Goal: Transaction & Acquisition: Obtain resource

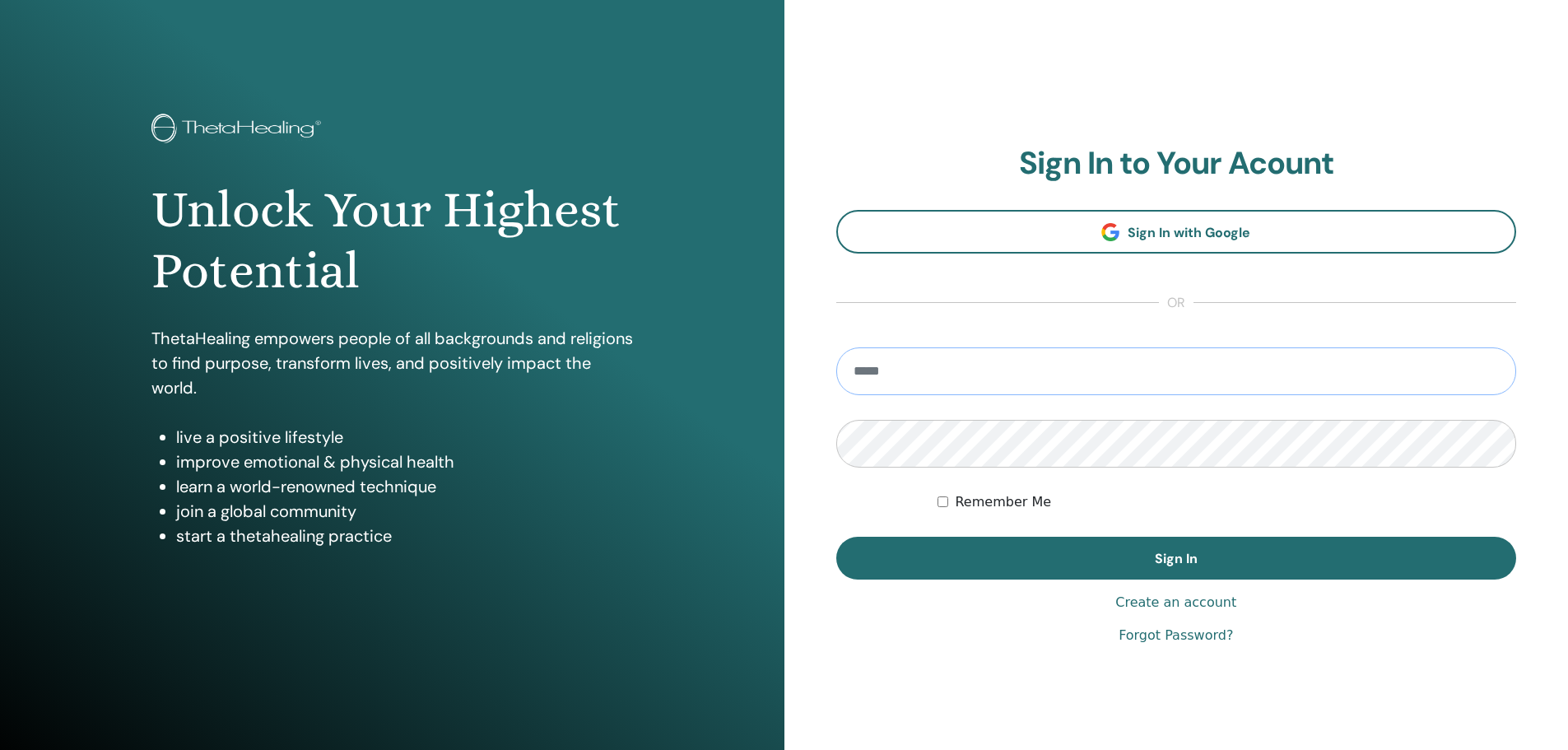
type input "**********"
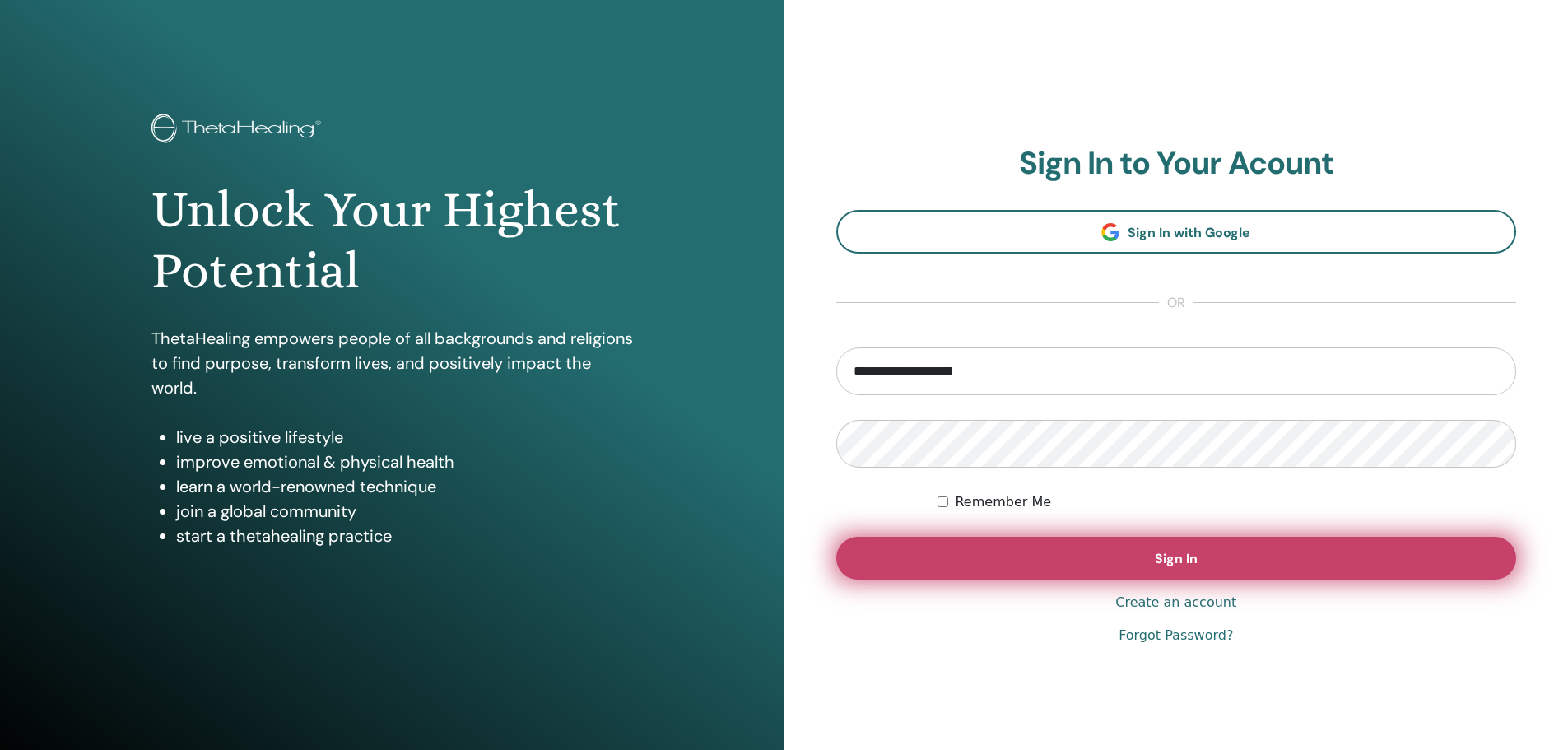
click at [1146, 558] on button "Sign In" at bounding box center [1176, 558] width 681 height 43
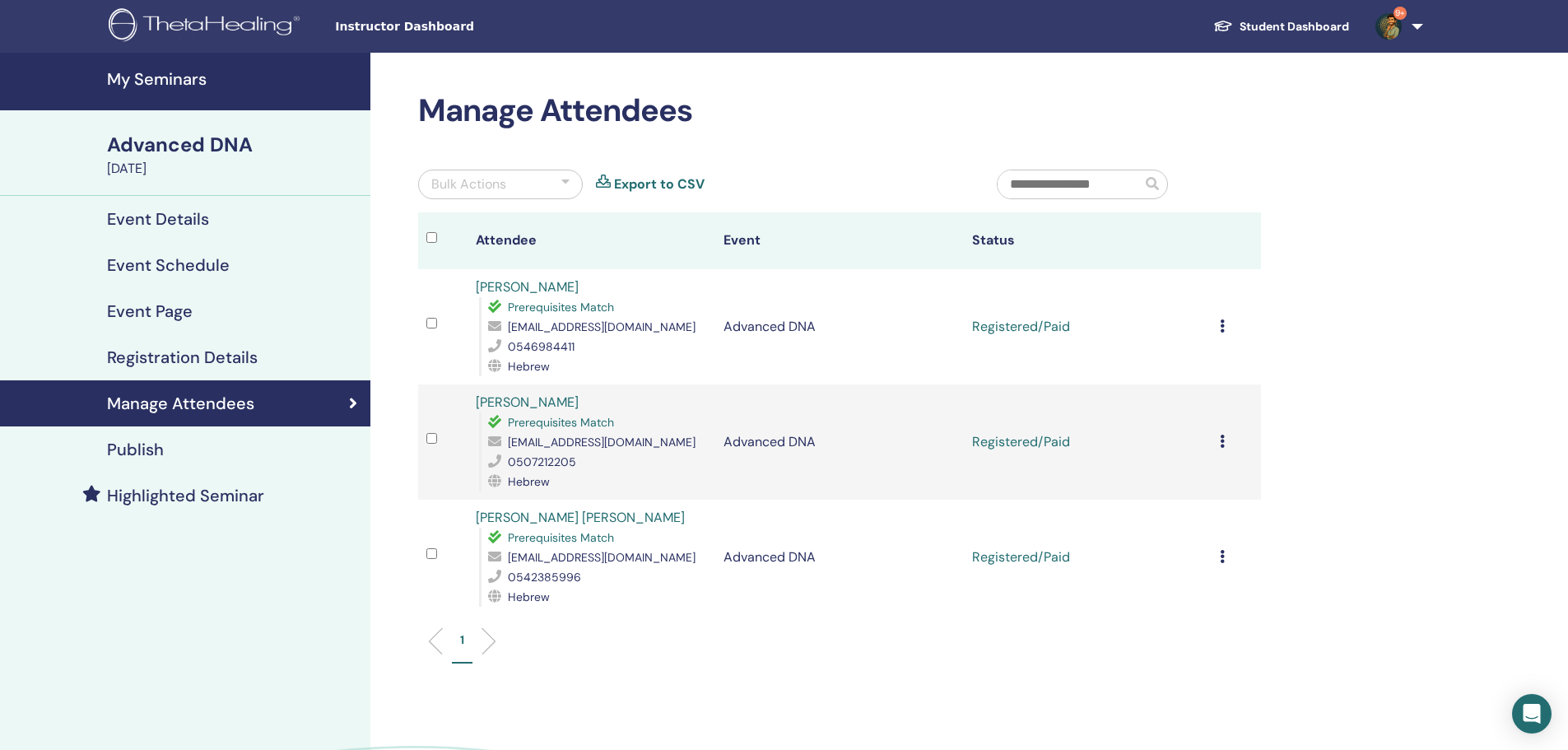
click at [1220, 330] on icon at bounding box center [1223, 325] width 5 height 13
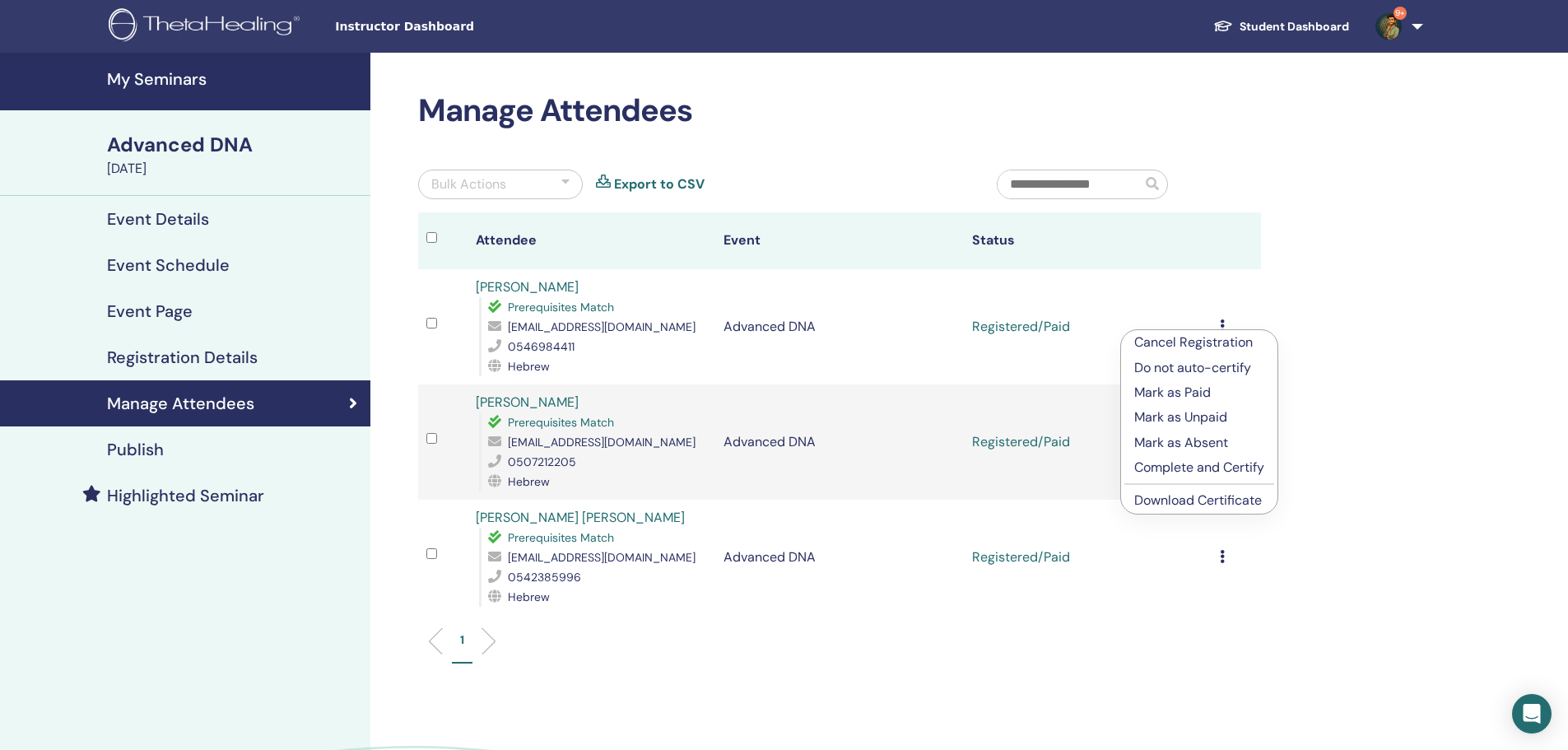
click at [1173, 494] on link "Download Certificate" at bounding box center [1198, 500] width 128 height 17
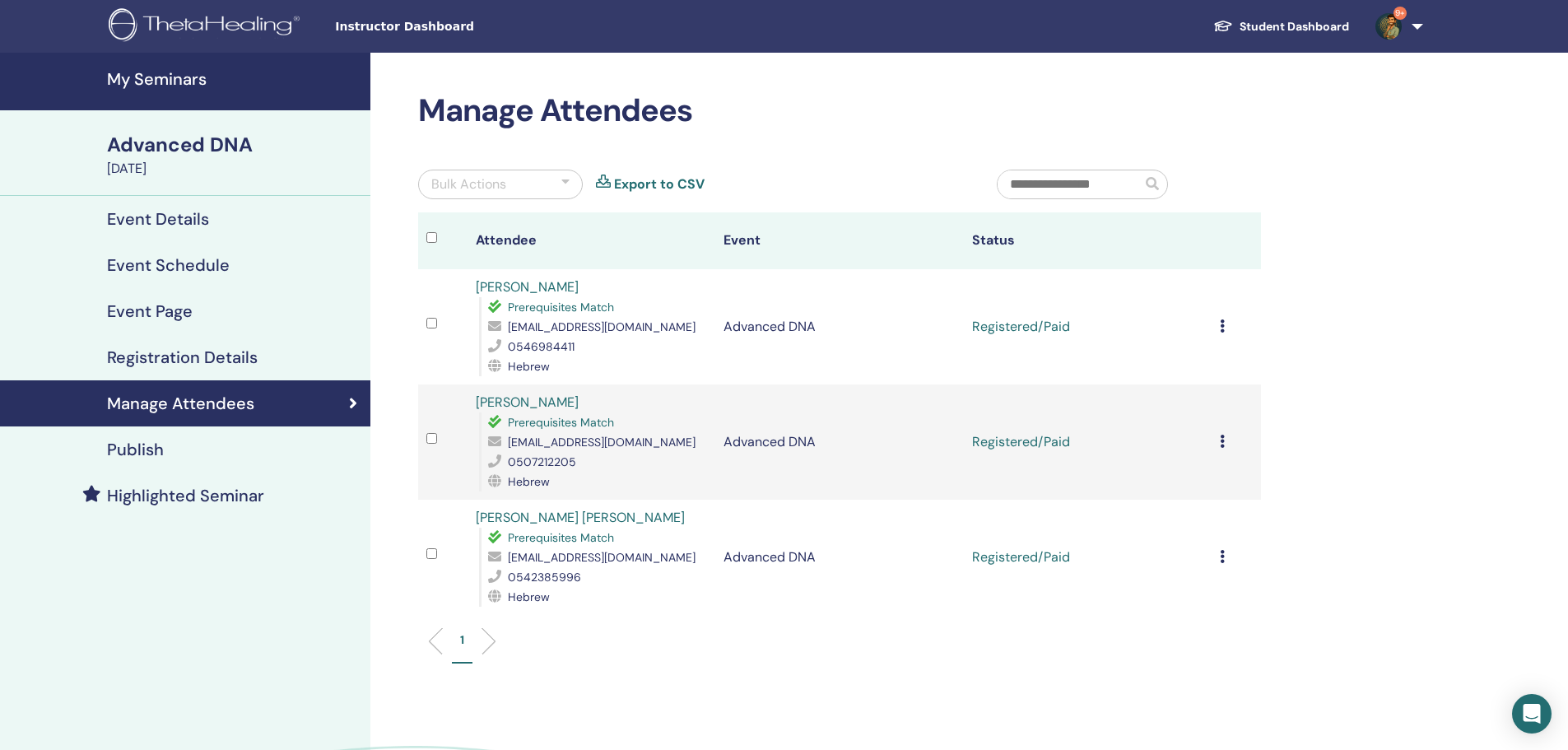
click at [1226, 444] on div "Cancel Registration Do not auto-certify Mark as Paid Mark as Unpaid Mark as Abs…" at bounding box center [1237, 442] width 33 height 20
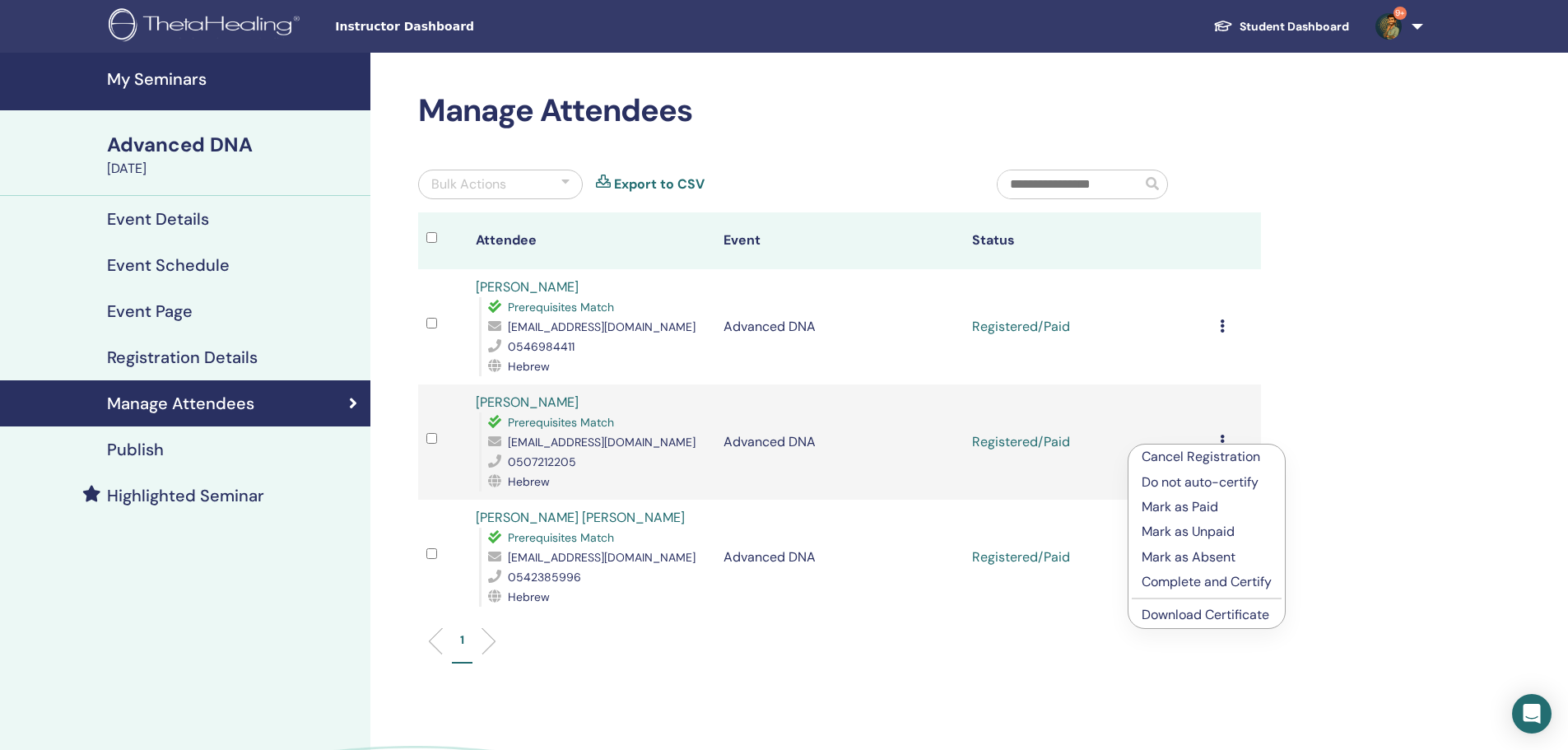
click at [1174, 614] on link "Download Certificate" at bounding box center [1206, 614] width 128 height 17
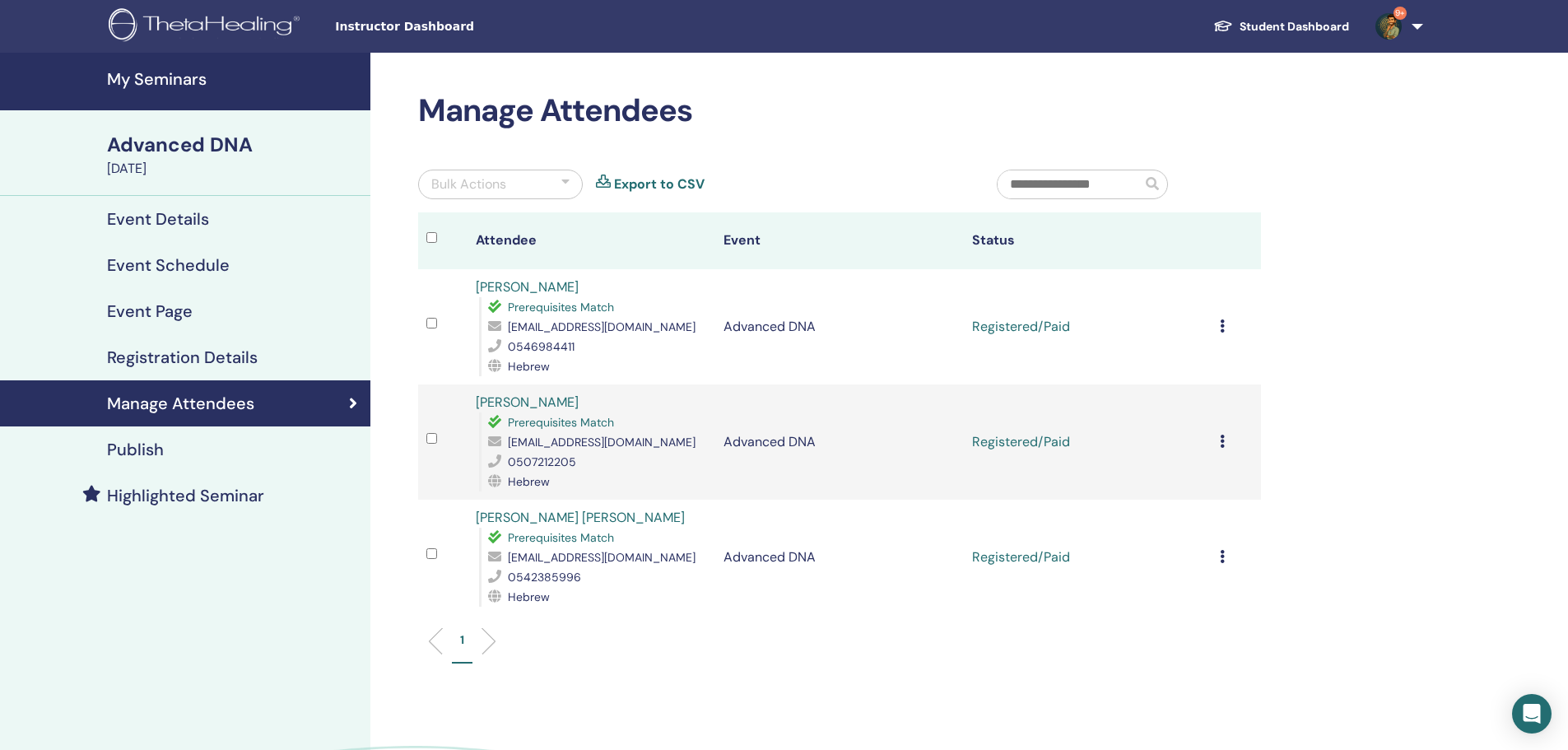
click at [1226, 557] on div "Cancel Registration Do not auto-certify Mark as Paid Mark as Unpaid Mark as Abs…" at bounding box center [1237, 557] width 33 height 20
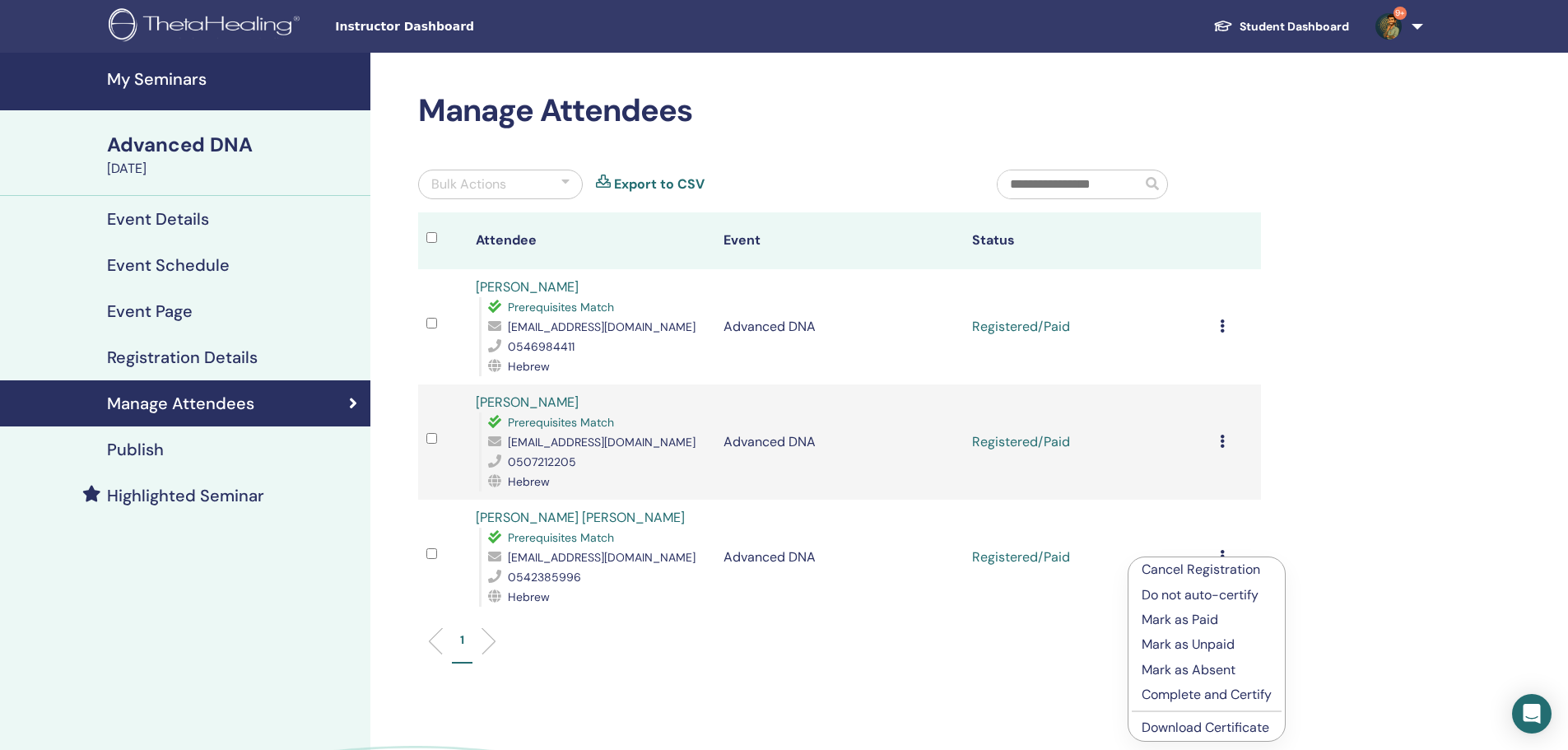
click at [1206, 728] on link "Download Certificate" at bounding box center [1206, 728] width 128 height 17
